Goal: Task Accomplishment & Management: Manage account settings

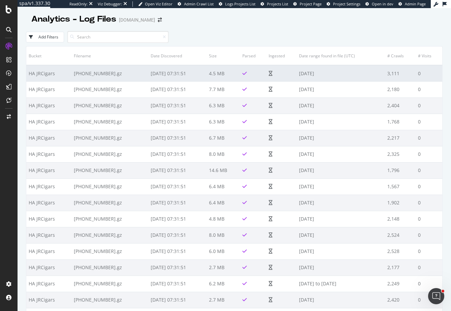
click at [341, 75] on td "2025-09-15" at bounding box center [341, 73] width 88 height 16
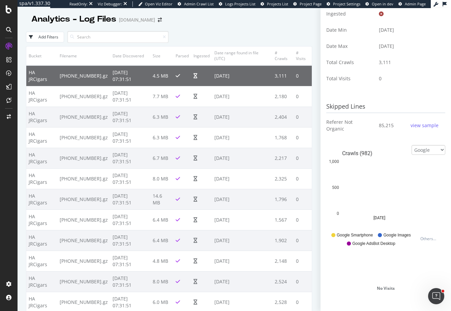
scroll to position [153, 0]
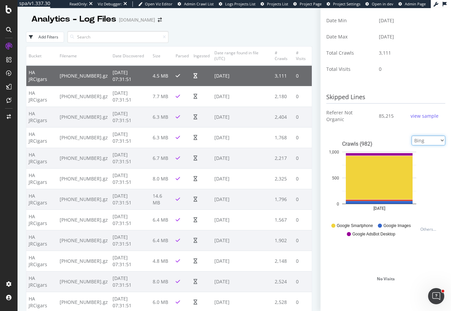
click at [412, 136] on select "Google Bing OpenAI Other AI Bots" at bounding box center [429, 141] width 34 height 10
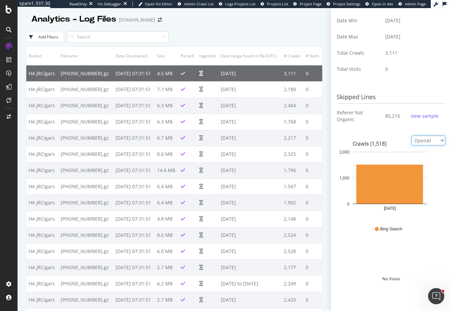
click at [412, 136] on select "Google Bing OpenAI Other AI Bots" at bounding box center [429, 141] width 34 height 10
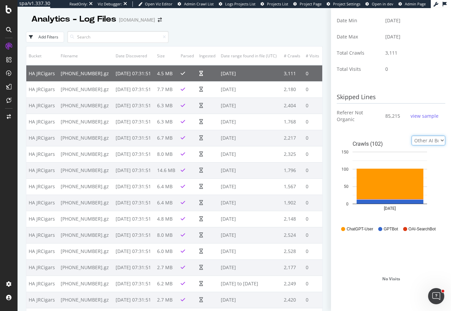
click at [412, 136] on select "Google Bing OpenAI Other AI Bots" at bounding box center [429, 141] width 34 height 10
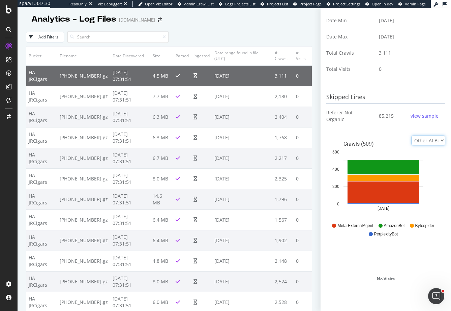
select select "google"
click at [412, 136] on select "Google Bing OpenAI Other AI Bots" at bounding box center [429, 141] width 34 height 10
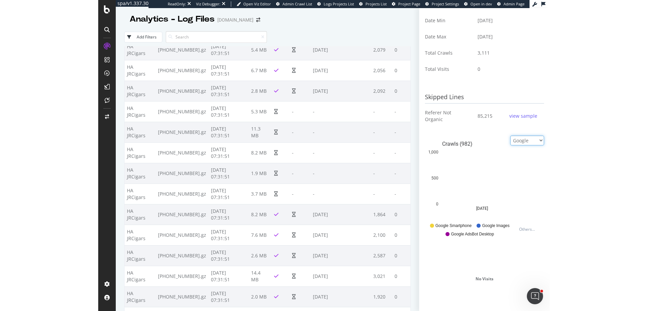
scroll to position [797, 0]
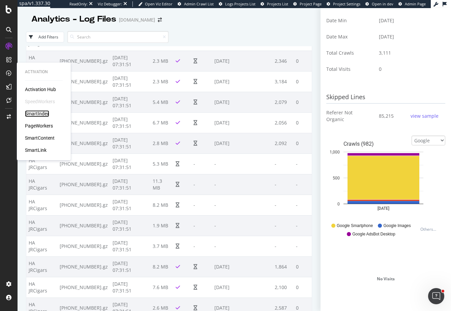
click at [46, 113] on div "SmartIndex" at bounding box center [37, 113] width 24 height 7
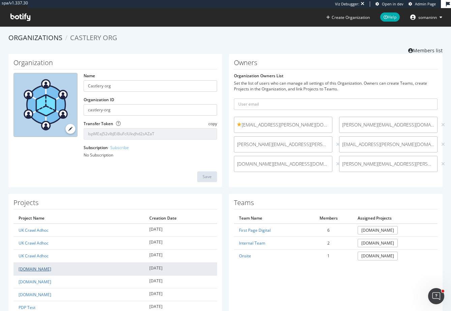
click at [42, 271] on link "www.castlery.com" at bounding box center [35, 269] width 33 height 6
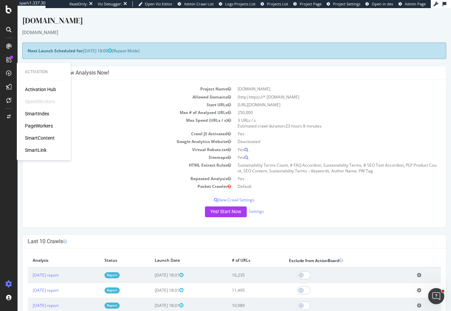
click at [37, 114] on div "SmartIndex" at bounding box center [37, 113] width 24 height 7
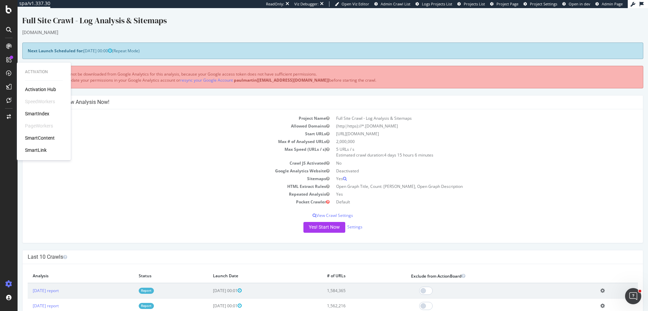
click at [32, 130] on div "Activation Hub SpeedWorkers SmartIndex PageWorkers SmartContent SmartLink" at bounding box center [44, 119] width 38 height 67
click at [35, 127] on div "PageWorkers" at bounding box center [39, 125] width 28 height 7
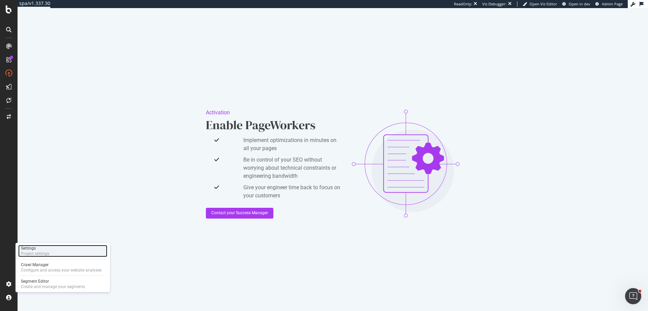
click at [44, 250] on div "Settings" at bounding box center [35, 248] width 28 height 5
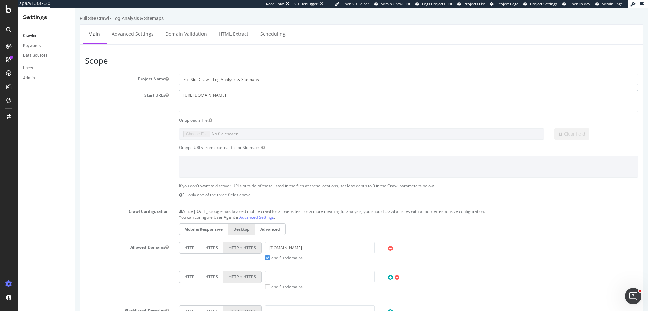
click at [199, 96] on textarea "https://hipages.com.au/" at bounding box center [408, 101] width 459 height 22
drag, startPoint x: 199, startPoint y: 96, endPoint x: 223, endPoint y: 97, distance: 24.3
click at [223, 97] on textarea "https://hipages.com.au/" at bounding box center [408, 101] width 459 height 22
click at [73, 186] on div "Crawler Keywords Data Sources Users Admin" at bounding box center [46, 169] width 57 height 284
click at [41, 127] on div "PageWorkers" at bounding box center [39, 125] width 28 height 7
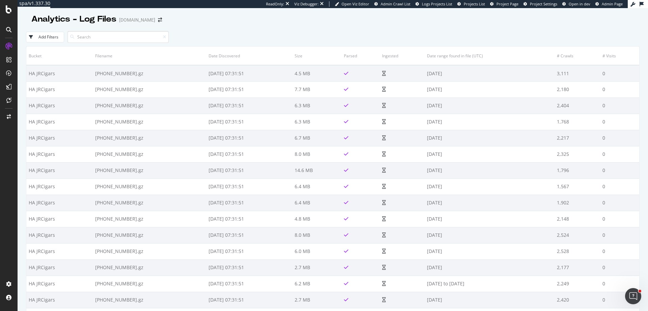
click at [484, 25] on div at bounding box center [332, 26] width 613 height 3
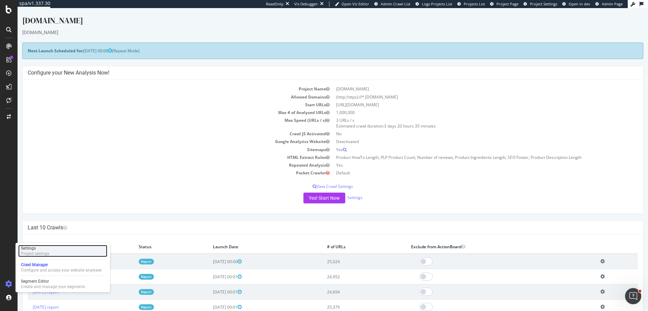
click at [45, 252] on div "Project settings" at bounding box center [35, 253] width 28 height 5
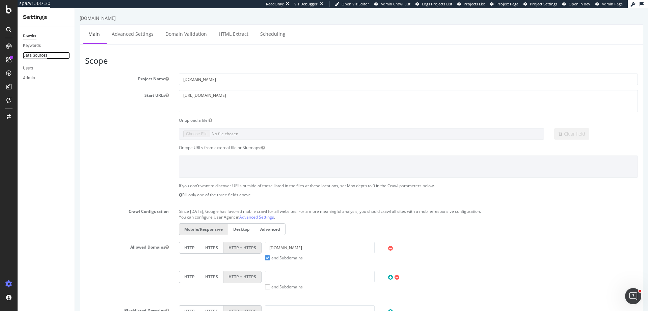
click at [37, 54] on div "Data Sources" at bounding box center [35, 55] width 24 height 7
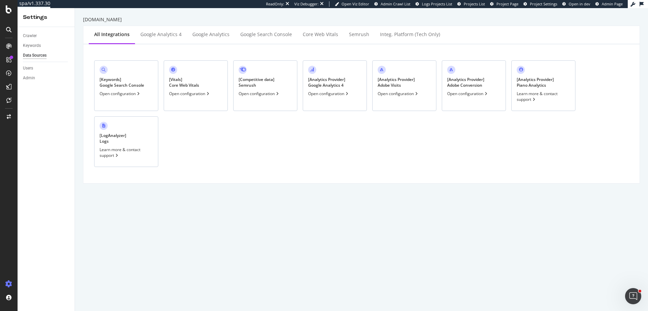
click at [318, 92] on div "Open configuration" at bounding box center [328, 94] width 41 height 6
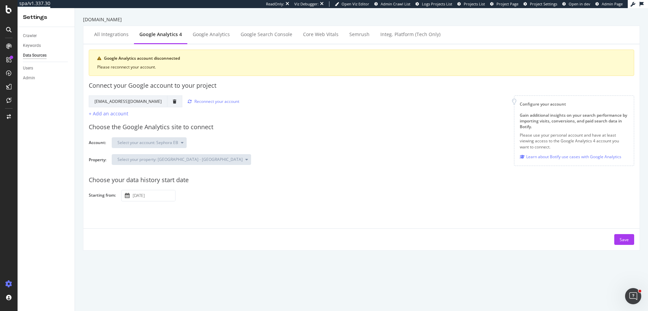
click at [255, 158] on div "Select your property: Sephora - GA4" at bounding box center [370, 162] width 517 height 16
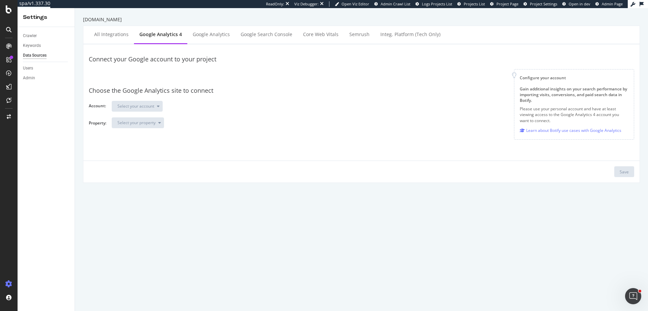
drag, startPoint x: 155, startPoint y: 75, endPoint x: 157, endPoint y: 71, distance: 4.6
click at [155, 75] on div at bounding box center [301, 75] width 414 height 12
click at [154, 96] on div "Choose the Google Analytics site to connect Account: Select your account Proper…" at bounding box center [361, 107] width 545 height 53
click at [170, 76] on div at bounding box center [301, 75] width 414 height 12
drag, startPoint x: 170, startPoint y: 75, endPoint x: 179, endPoint y: 68, distance: 11.0
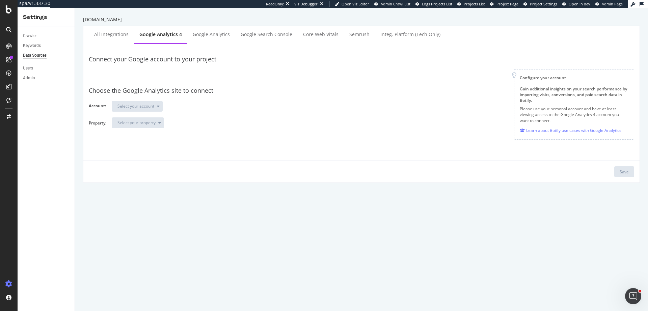
click at [171, 74] on div at bounding box center [301, 75] width 414 height 12
click at [217, 38] on div "Google Analytics" at bounding box center [211, 35] width 48 height 19
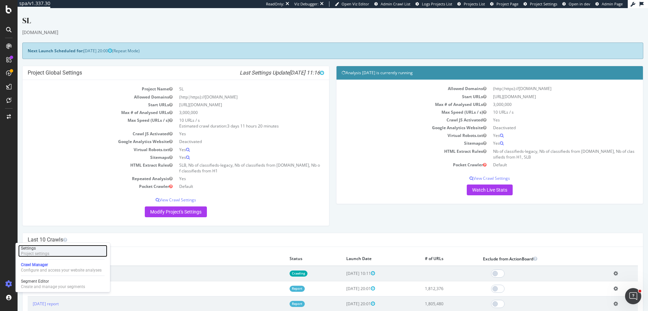
click at [37, 253] on div "Project settings" at bounding box center [35, 253] width 28 height 5
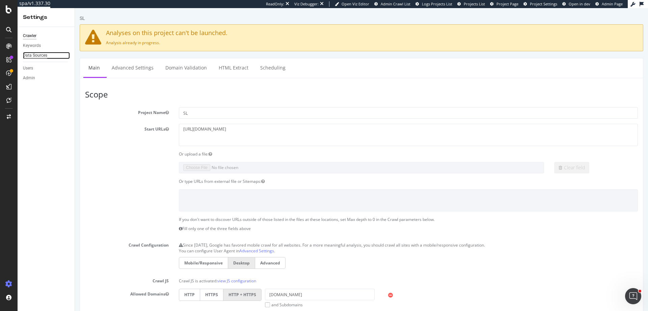
click at [40, 53] on div "Data Sources" at bounding box center [35, 55] width 24 height 7
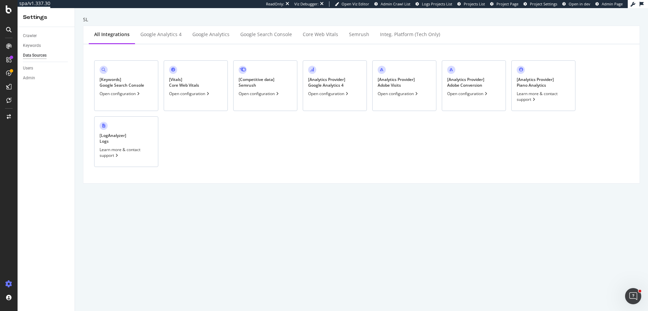
click at [334, 90] on div "[ Analytics Provider ] Google Analytics 4 Open configuration" at bounding box center [335, 85] width 64 height 51
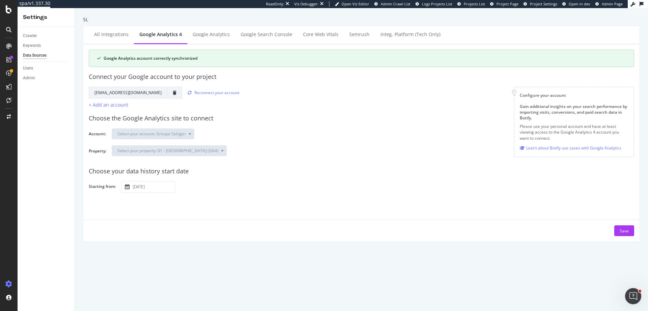
click at [241, 152] on div "Select your property: 01 - [GEOGRAPHIC_DATA] (GA4)" at bounding box center [370, 153] width 517 height 16
